Goal: Information Seeking & Learning: Check status

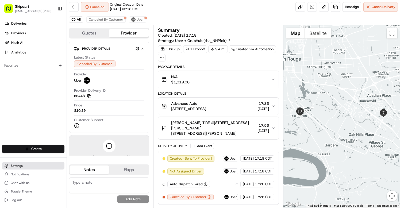
click at [23, 168] on button "Settings" at bounding box center [33, 165] width 62 height 7
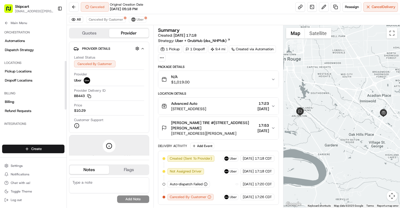
scroll to position [109, 0]
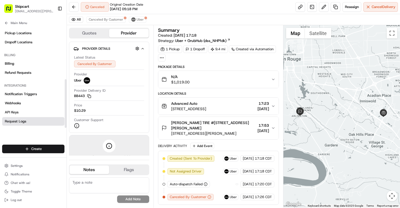
click at [30, 119] on link "Request Logs" at bounding box center [33, 121] width 62 height 9
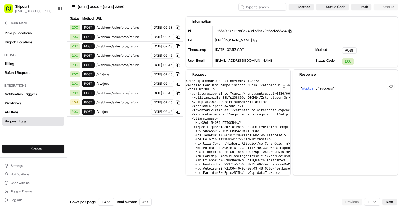
click at [113, 72] on div "200 POST /v1/jobs [DATE] 02:45" at bounding box center [125, 74] width 116 height 9
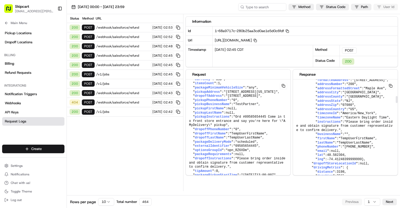
scroll to position [255, 0]
click at [245, 10] on input at bounding box center [254, 6] width 64 height 7
paste input "job_nK8yEmZsBWwPpZMKcJmtQ9"
type input "job_nK8yEmZsBWwPpZMKcJmtQ9"
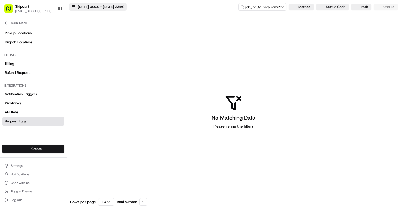
click at [97, 8] on span "[DATE] 00:00 - [DATE] 23:59" at bounding box center [101, 7] width 46 height 5
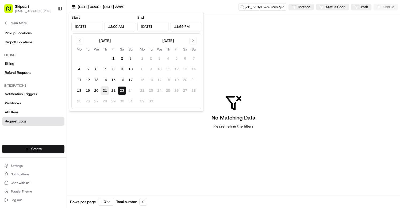
click at [103, 92] on button "21" at bounding box center [104, 90] width 9 height 9
type input "[DATE]"
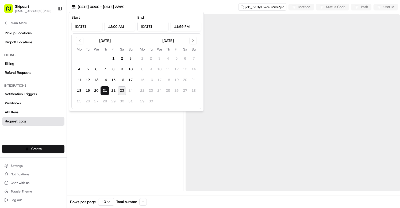
click at [257, 53] on div at bounding box center [292, 102] width 214 height 177
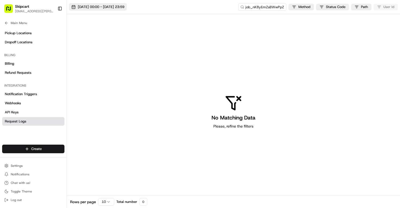
click at [122, 8] on span "[DATE] 00:00 - [DATE] 23:59" at bounding box center [101, 7] width 46 height 5
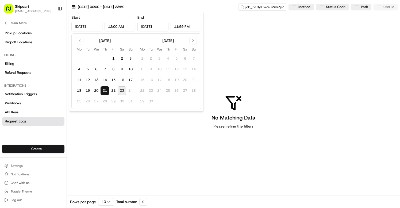
click at [122, 92] on button "23" at bounding box center [122, 90] width 9 height 9
type input "[DATE]"
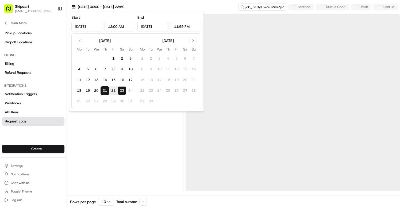
click at [157, 153] on div at bounding box center [125, 102] width 112 height 177
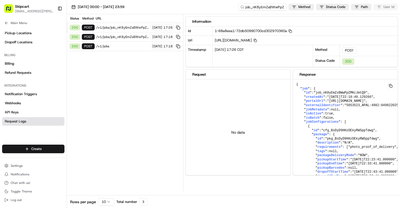
click at [119, 47] on span "/v1/jobs" at bounding box center [122, 46] width 53 height 4
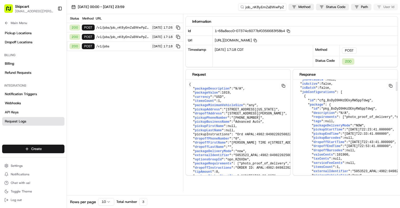
scroll to position [26, 0]
click at [330, 131] on span "pickupStartTime" at bounding box center [327, 129] width 29 height 4
click at [358, 131] on span ""[DATE]T22:23:41.000000"" at bounding box center [369, 129] width 46 height 4
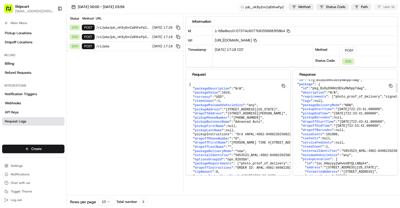
scroll to position [42, 11]
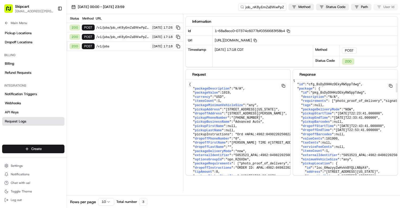
click at [382, 115] on span ""[DATE]T22:23:41.000000"" at bounding box center [358, 114] width 46 height 4
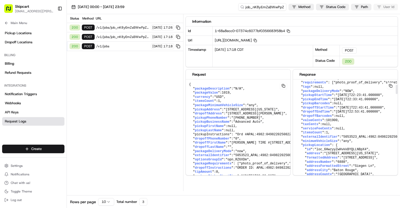
scroll to position [59, 11]
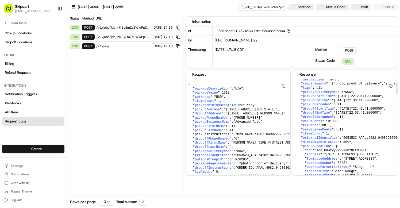
drag, startPoint x: 390, startPoint y: 108, endPoint x: 314, endPoint y: 109, distance: 76.7
